Goal: Task Accomplishment & Management: Manage account settings

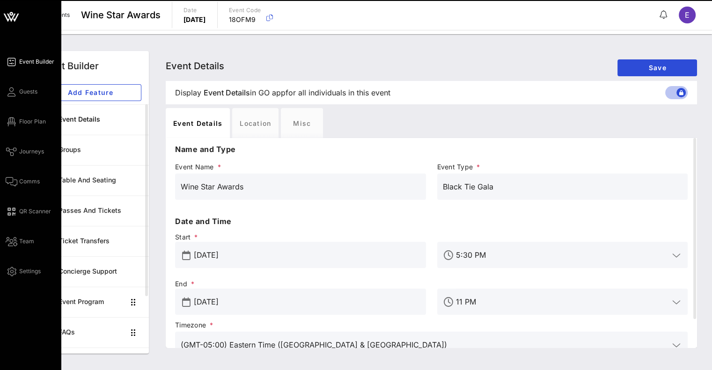
click at [13, 25] on icon at bounding box center [11, 17] width 22 height 22
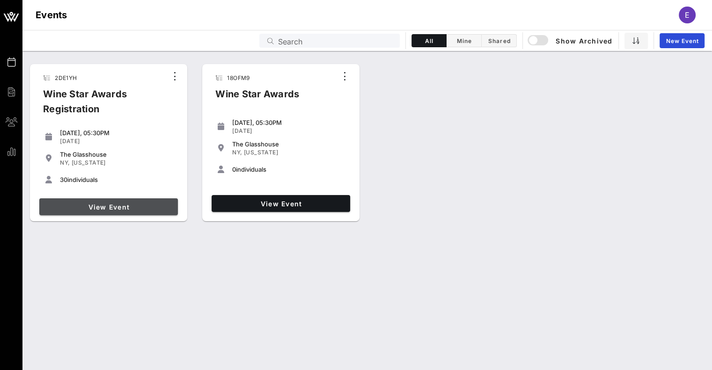
click at [105, 206] on span "View Event" at bounding box center [108, 207] width 131 height 8
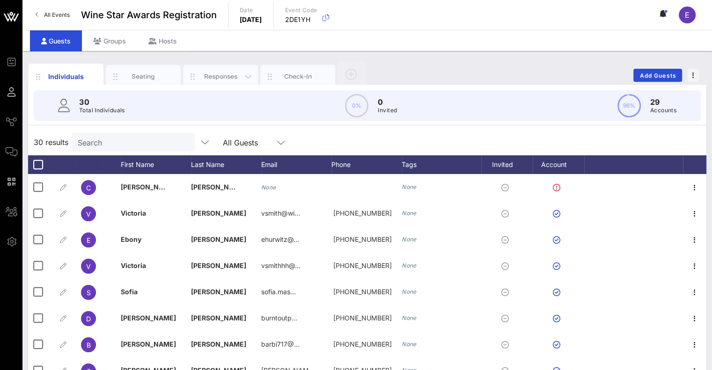
click at [213, 79] on div "Responses" at bounding box center [221, 76] width 42 height 9
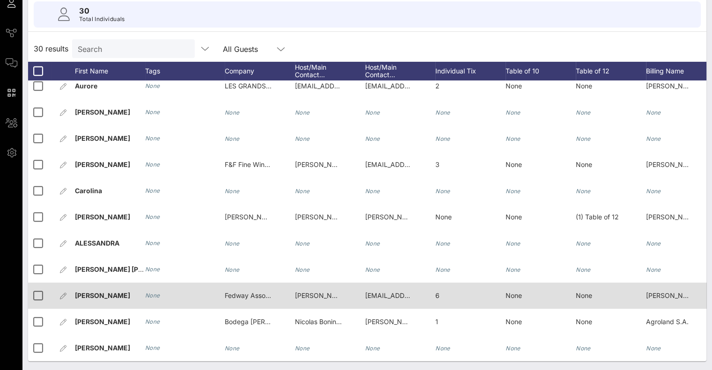
scroll to position [512, 0]
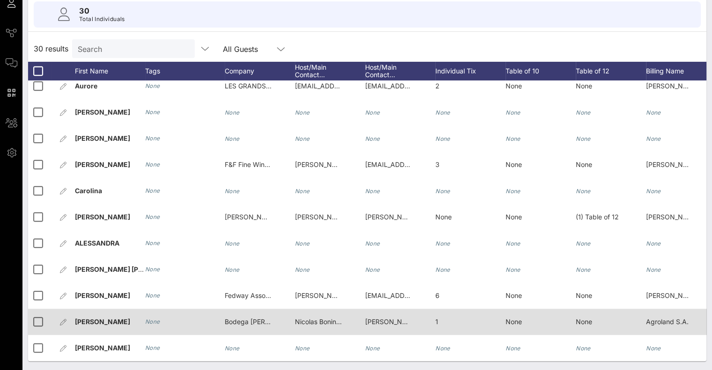
click at [248, 318] on span "Bodega [PERSON_NAME]" at bounding box center [265, 322] width 80 height 8
click at [248, 318] on input "Bodega [PERSON_NAME]" at bounding box center [293, 317] width 110 height 12
click at [374, 309] on div "[PERSON_NAME]- [PERSON_NAME][EMAIL_ADDRESS][PERSON_NAME][DOMAIN_NAME] - [PERSON…" at bounding box center [388, 322] width 47 height 26
click at [374, 309] on div "[PERSON_NAME]- [PERSON_NAME][EMAIL_ADDRESS][PERSON_NAME][DOMAIN_NAME] - [PERSON…" at bounding box center [433, 317] width 136 height 30
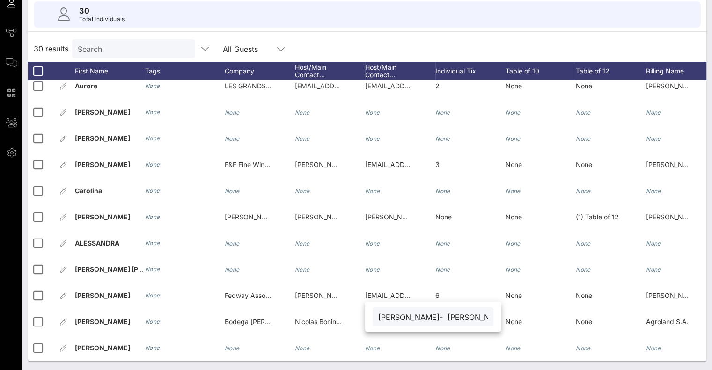
click at [376, 312] on div "[PERSON_NAME]- [PERSON_NAME][EMAIL_ADDRESS][PERSON_NAME][DOMAIN_NAME] - [PERSON…" at bounding box center [433, 316] width 121 height 19
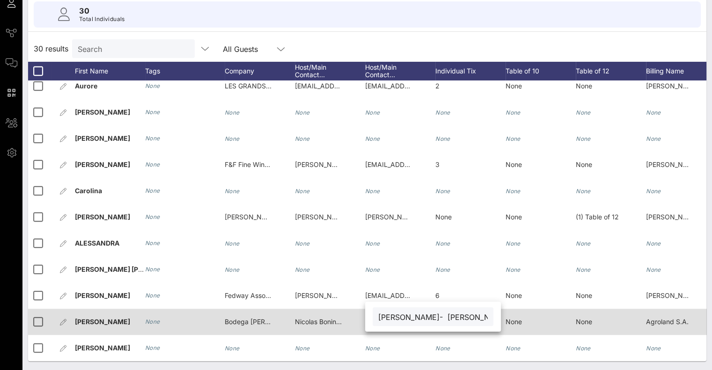
click at [319, 318] on span "Nicolas Bonino - [EMAIL_ADDRESS][PERSON_NAME][DOMAIN_NAME] Sebastian Montes- [E…" at bounding box center [518, 322] width 446 height 8
click at [249, 309] on div "Bodega [PERSON_NAME]" at bounding box center [248, 322] width 47 height 26
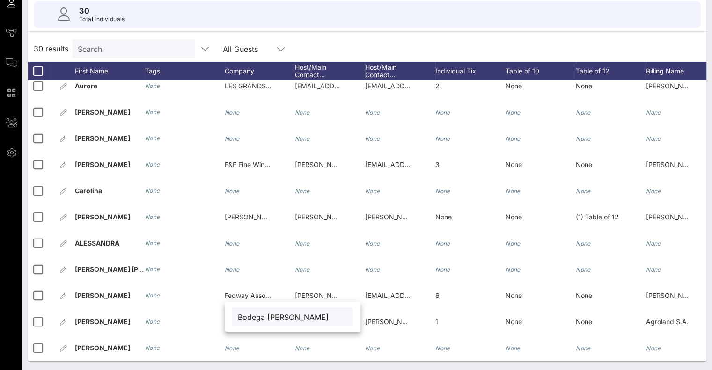
click at [316, 319] on input "Bodega [PERSON_NAME]" at bounding box center [293, 317] width 110 height 12
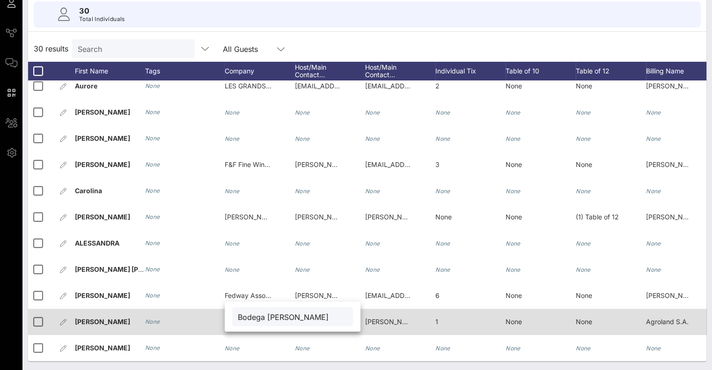
click at [387, 318] on span "[PERSON_NAME]- [PERSON_NAME][EMAIL_ADDRESS][PERSON_NAME][DOMAIN_NAME] - [PERSON…" at bounding box center [534, 322] width 339 height 8
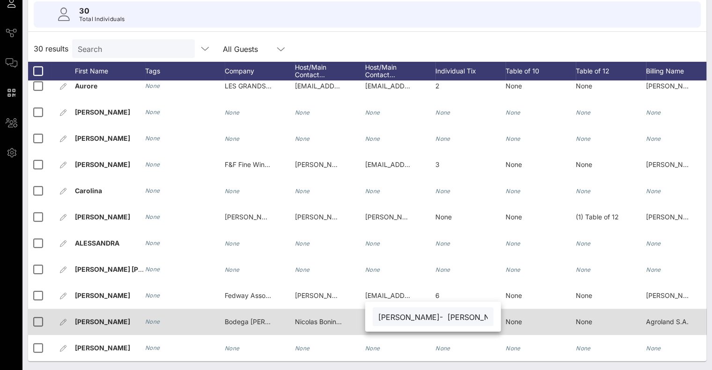
click at [338, 318] on span "Nicolas Bonino - [EMAIL_ADDRESS][PERSON_NAME][DOMAIN_NAME] Sebastian Montes- [E…" at bounding box center [518, 322] width 446 height 8
click at [468, 311] on div "1" at bounding box center [470, 327] width 70 height 37
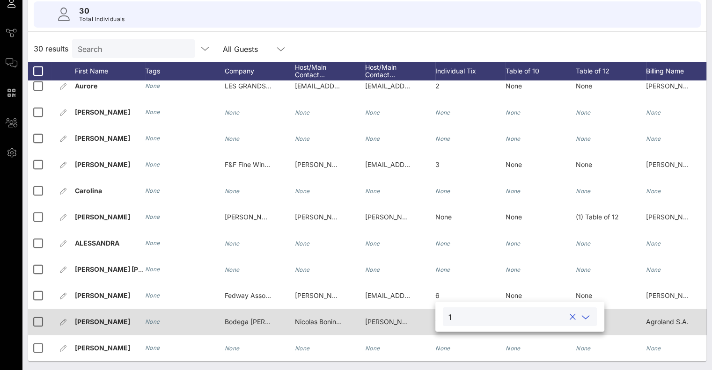
click at [652, 318] on span "Agroland S.A." at bounding box center [667, 322] width 43 height 8
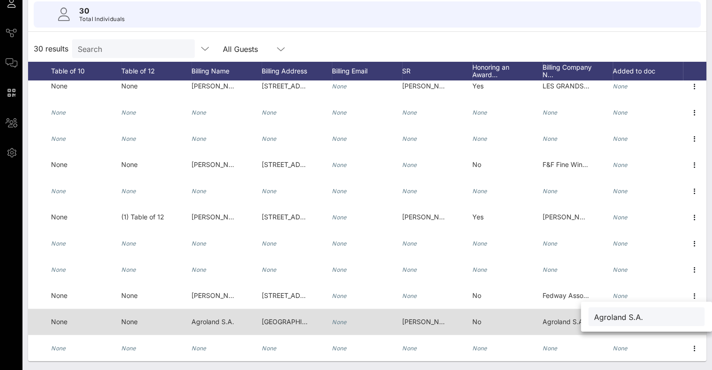
click at [545, 318] on span "Agroland S.A." at bounding box center [563, 322] width 43 height 8
click at [0, 0] on div "Agroland S.A." at bounding box center [0, 0] width 0 height 0
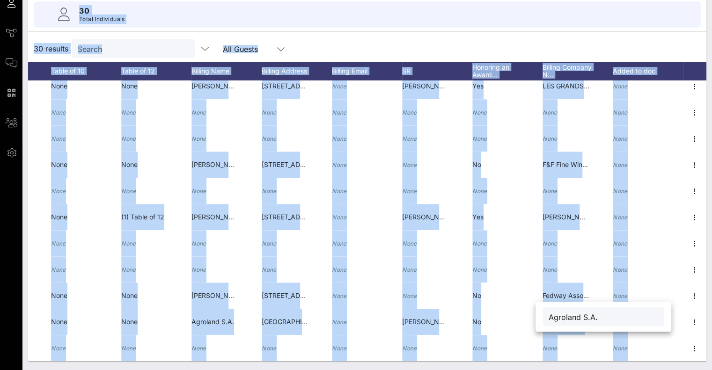
click at [565, 316] on input "Agroland S.A." at bounding box center [604, 317] width 110 height 12
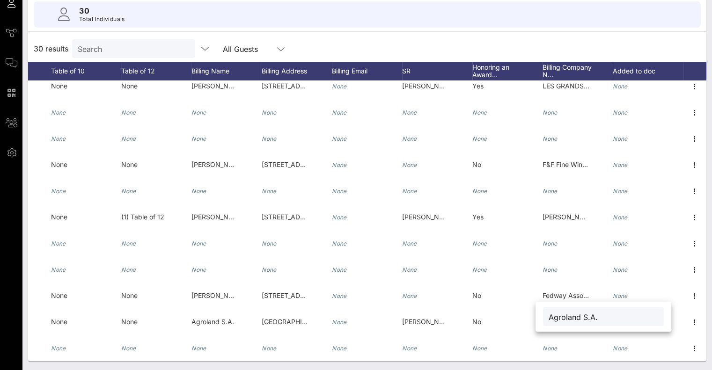
click at [565, 316] on input "Agroland S.A." at bounding box center [604, 317] width 110 height 12
click at [616, 317] on input "Agroland S.A." at bounding box center [604, 317] width 110 height 12
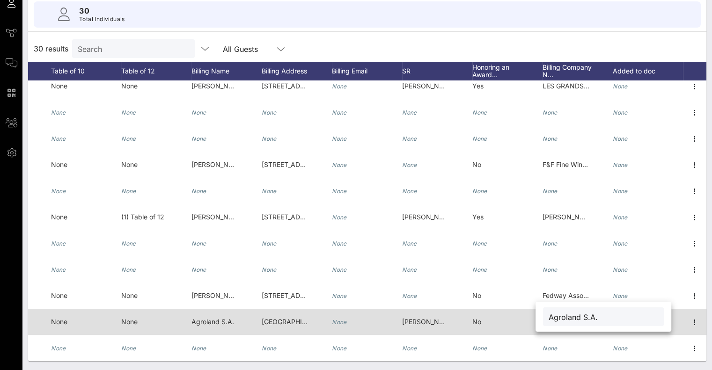
click at [289, 318] on span "[GEOGRAPHIC_DATA] 1605" at bounding box center [304, 322] width 84 height 8
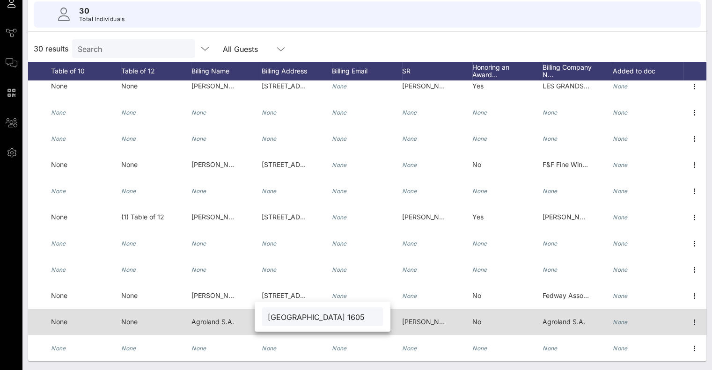
drag, startPoint x: 326, startPoint y: 319, endPoint x: 238, endPoint y: 319, distance: 88.0
click at [238, 319] on div "Event Builder Guests Journeys Comms QR Scanner Team Settings Wine Star Awards R…" at bounding box center [356, 141] width 712 height 460
click at [590, 309] on div "Agroland S.A." at bounding box center [577, 327] width 70 height 37
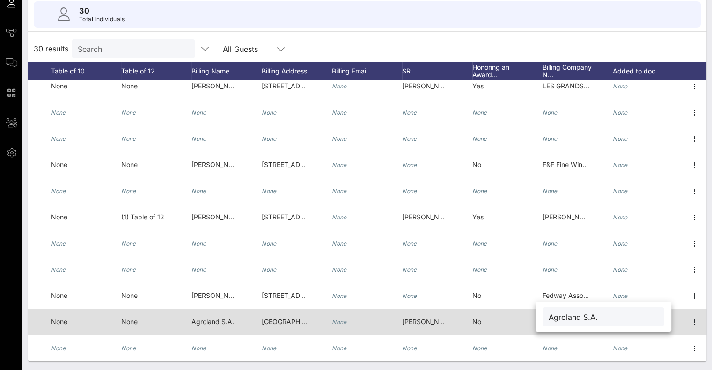
click at [484, 312] on div "No" at bounding box center [507, 327] width 70 height 37
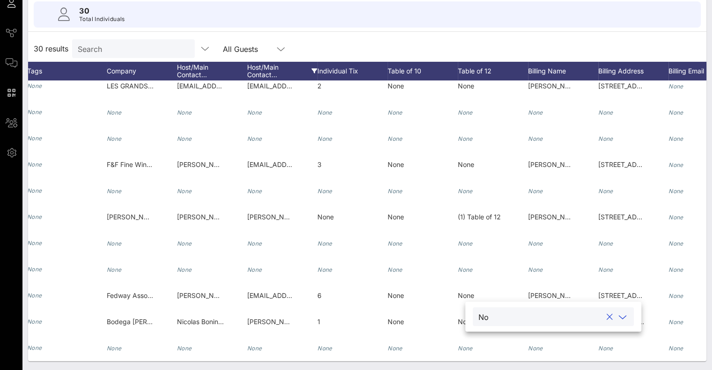
click at [261, 73] on div "Host/Main Contact…" at bounding box center [282, 71] width 70 height 19
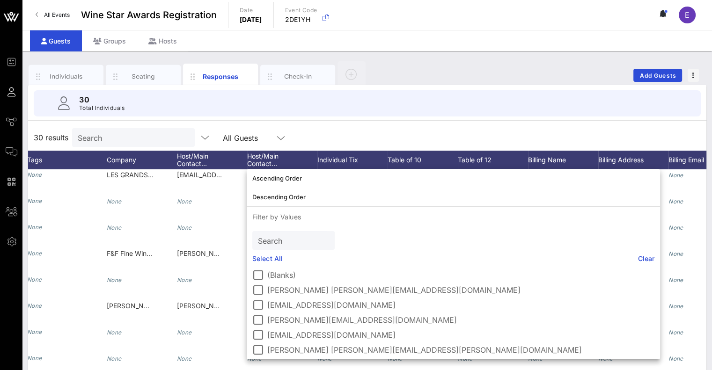
click at [432, 114] on div "30 Total Individuals" at bounding box center [367, 103] width 667 height 26
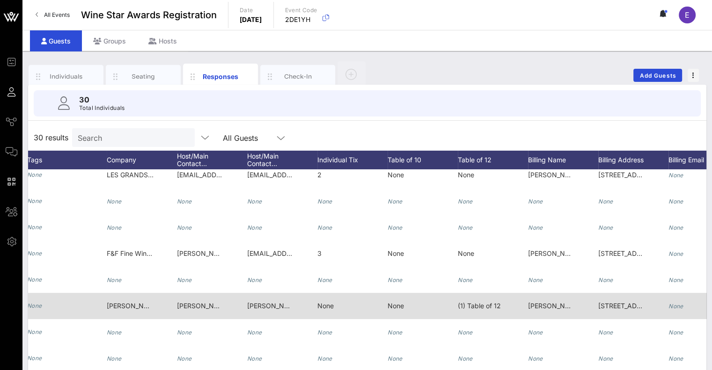
scroll to position [512, 118]
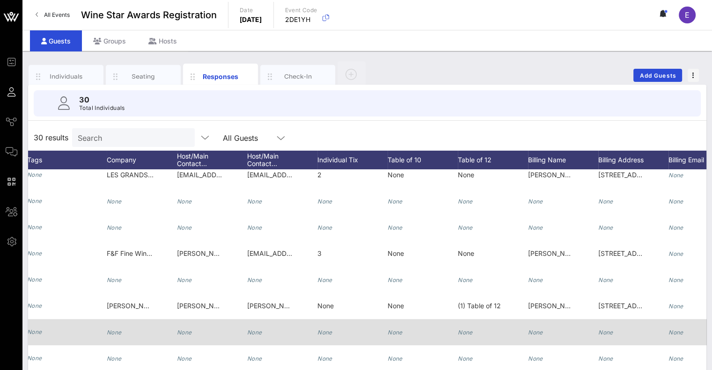
click at [248, 329] on icon "None" at bounding box center [254, 332] width 15 height 7
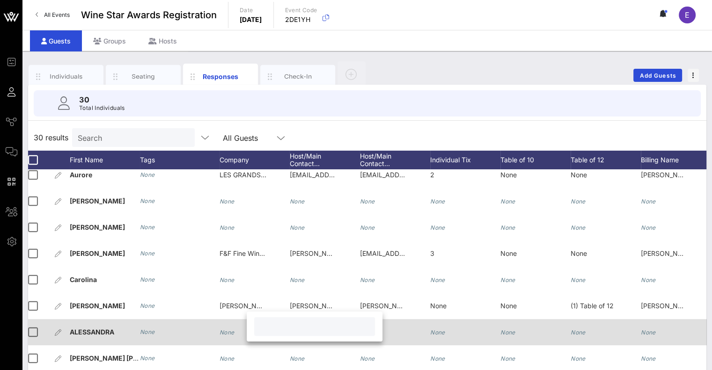
scroll to position [512, 3]
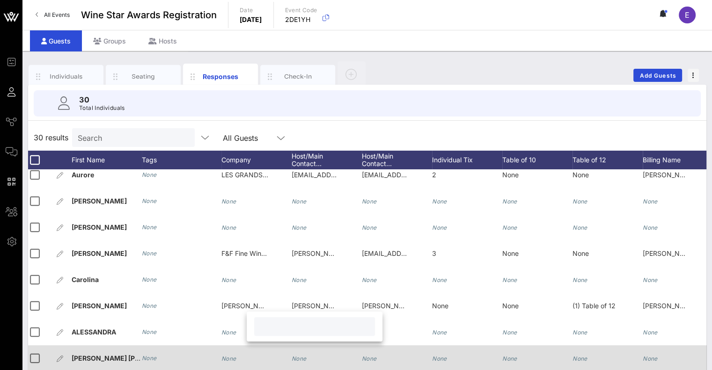
click at [216, 345] on div "None" at bounding box center [182, 358] width 80 height 26
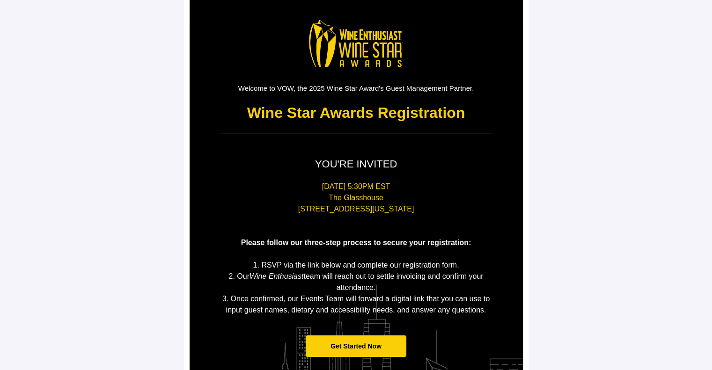
scroll to position [24, 0]
click at [330, 340] on span "Get Started Now" at bounding box center [356, 346] width 101 height 22
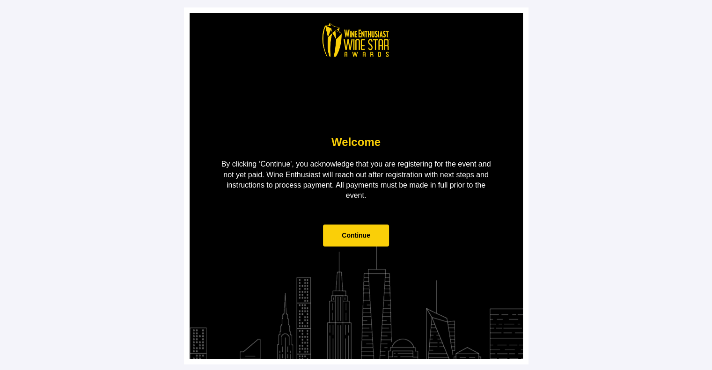
click at [358, 243] on span "Continue" at bounding box center [356, 236] width 66 height 22
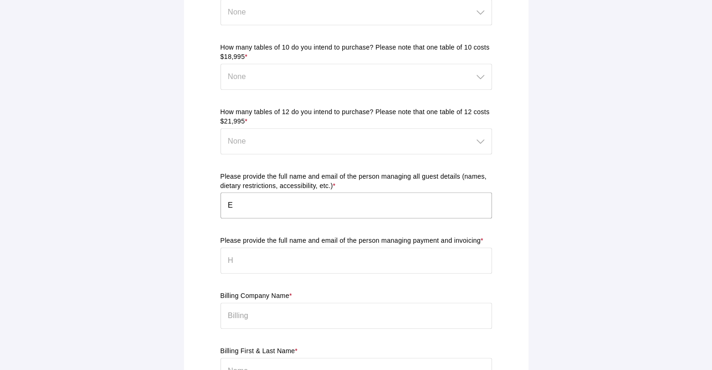
scroll to position [536, 0]
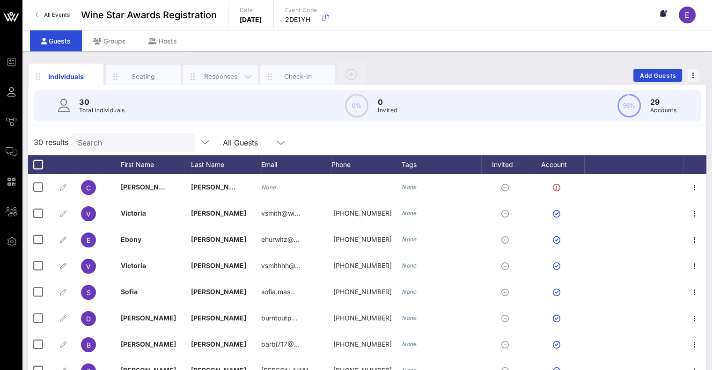
click at [220, 80] on div "Responses" at bounding box center [221, 76] width 42 height 9
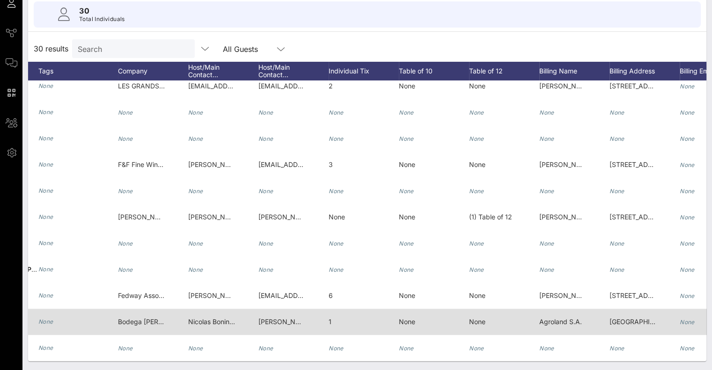
scroll to position [0, 107]
click at [215, 318] on span "Nicolas Bonino - [EMAIL_ADDRESS][PERSON_NAME][DOMAIN_NAME] Sebastian Montes- [E…" at bounding box center [411, 322] width 446 height 8
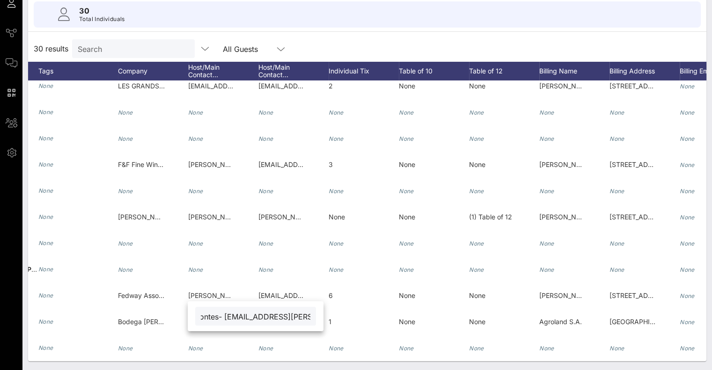
scroll to position [0, 0]
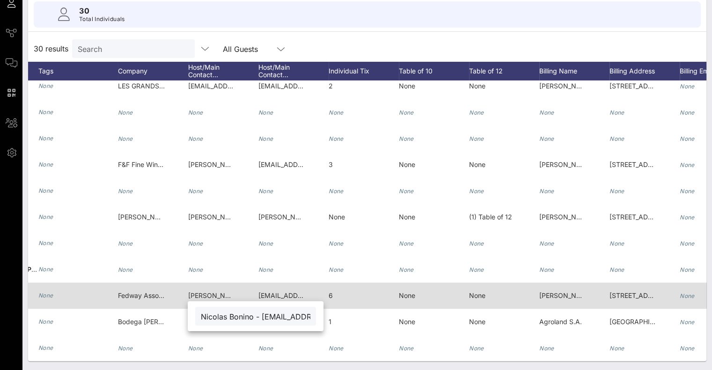
click at [354, 295] on div "6" at bounding box center [364, 301] width 70 height 37
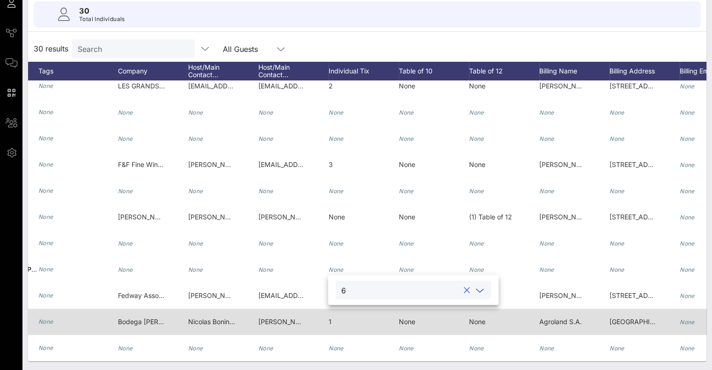
click at [276, 319] on div "[PERSON_NAME]- [PERSON_NAME][EMAIL_ADDRESS][PERSON_NAME][DOMAIN_NAME] - [PERSON…" at bounding box center [281, 322] width 47 height 26
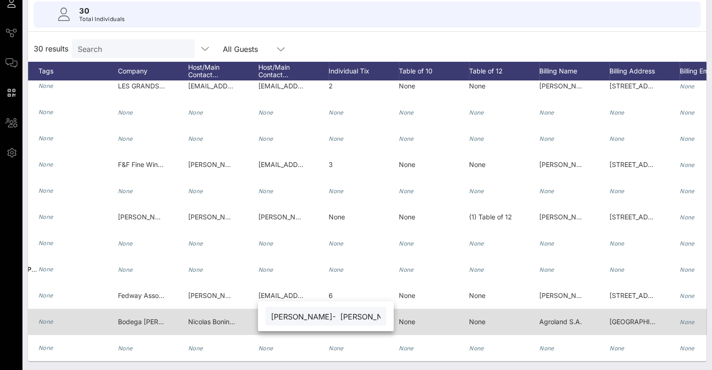
click at [276, 319] on div "[PERSON_NAME]- [PERSON_NAME][EMAIL_ADDRESS][PERSON_NAME][DOMAIN_NAME] - [PERSON…" at bounding box center [325, 316] width 121 height 19
click at [140, 322] on div "Bodega [PERSON_NAME]" at bounding box center [141, 322] width 47 height 26
